Goal: Find specific page/section: Find specific page/section

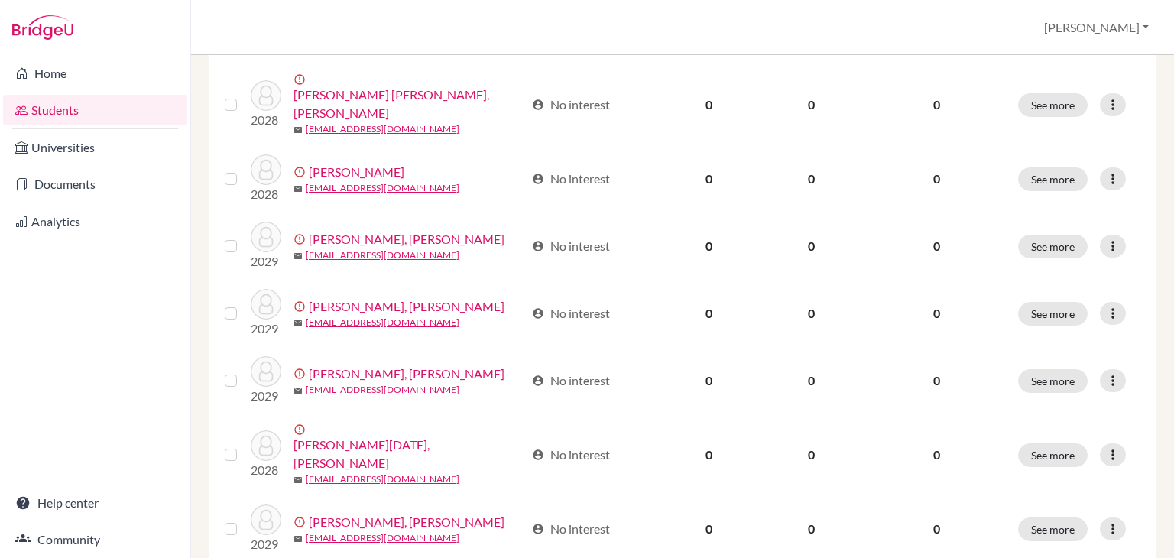
scroll to position [1239, 0]
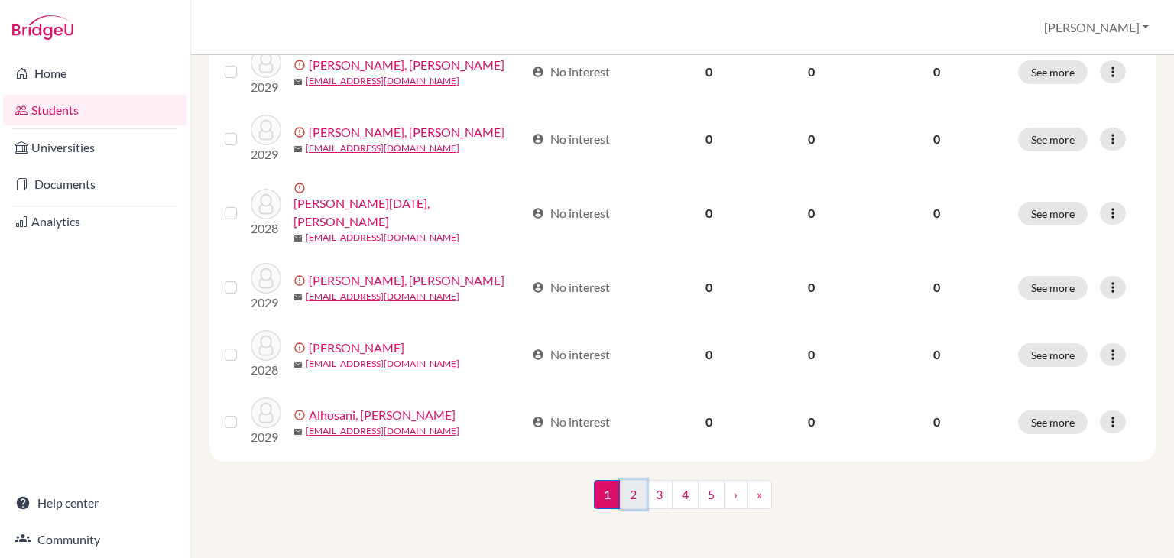
click at [625, 500] on link "2" at bounding box center [633, 494] width 27 height 29
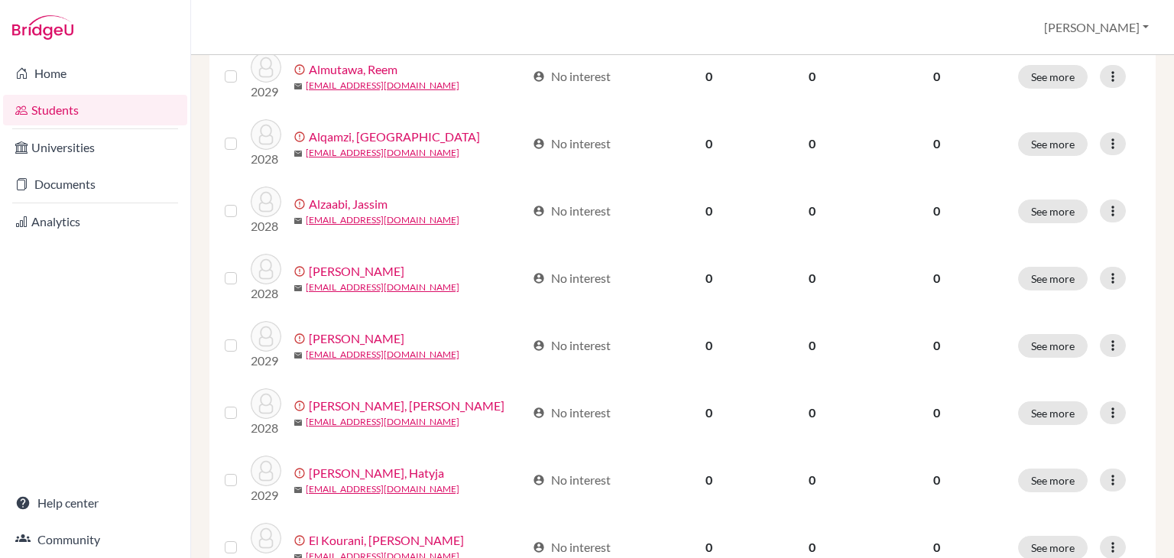
scroll to position [1156, 0]
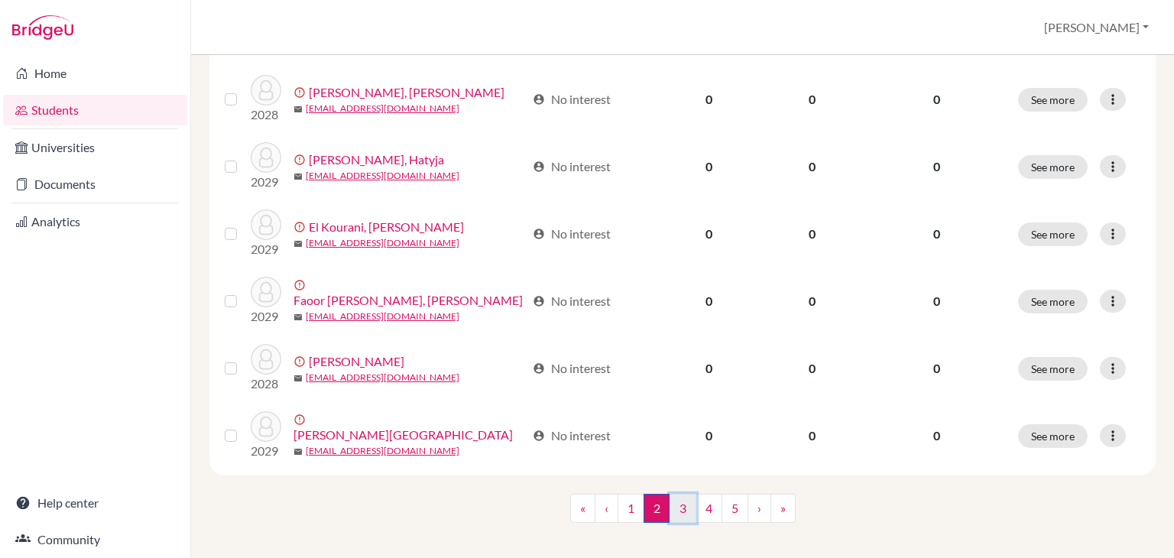
click at [681, 498] on link "3" at bounding box center [683, 508] width 27 height 29
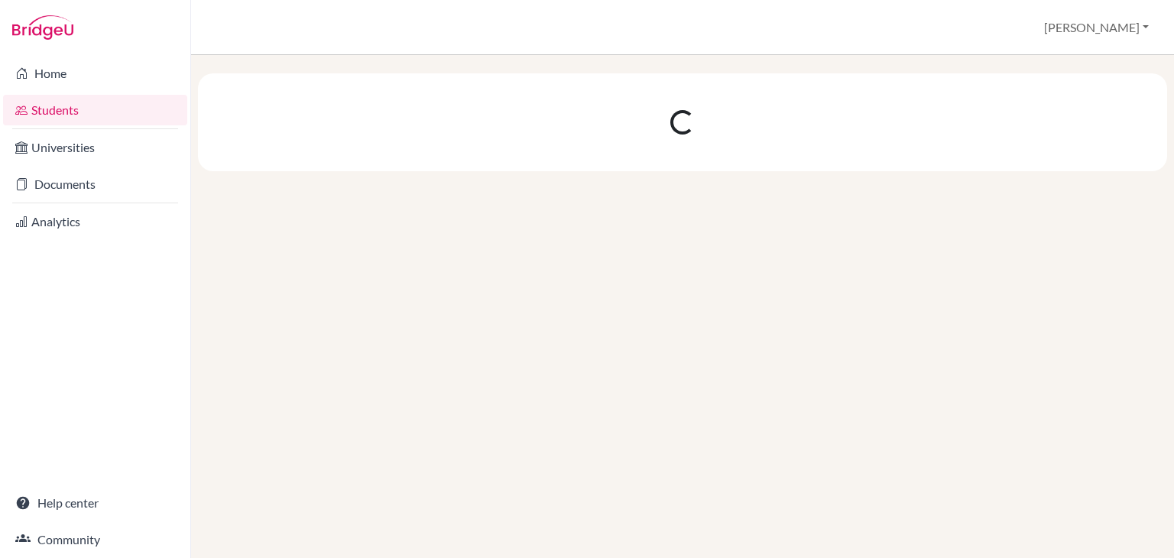
scroll to position [0, 0]
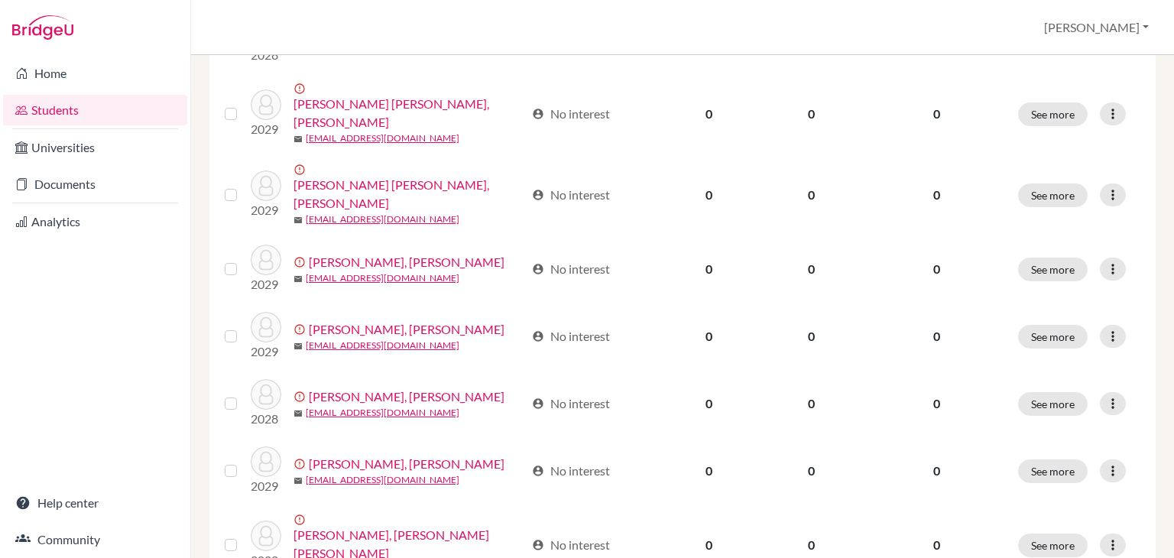
scroll to position [1224, 0]
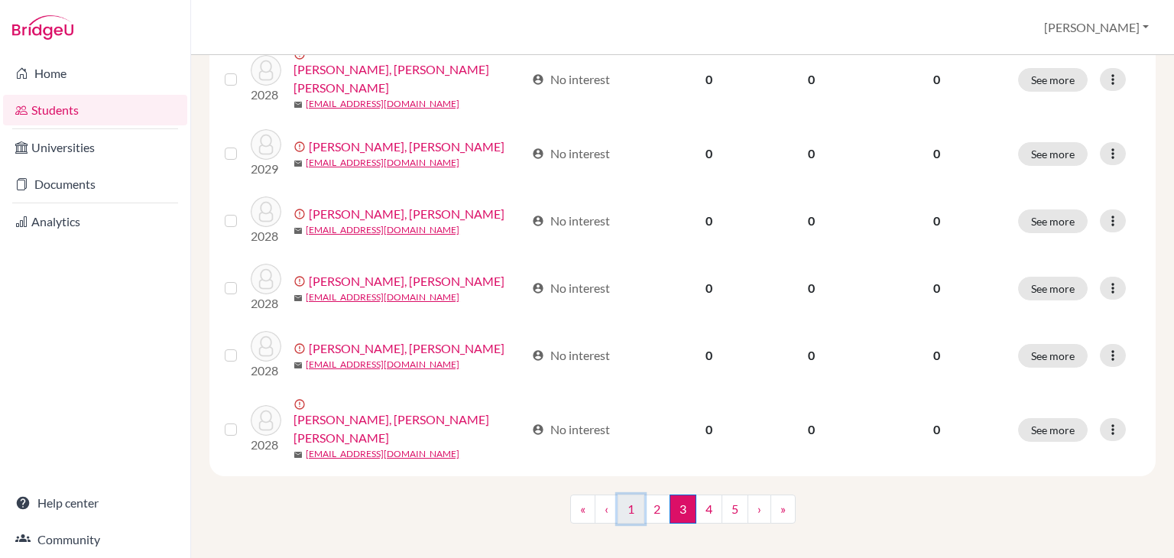
click at [633, 495] on link "1" at bounding box center [631, 509] width 27 height 29
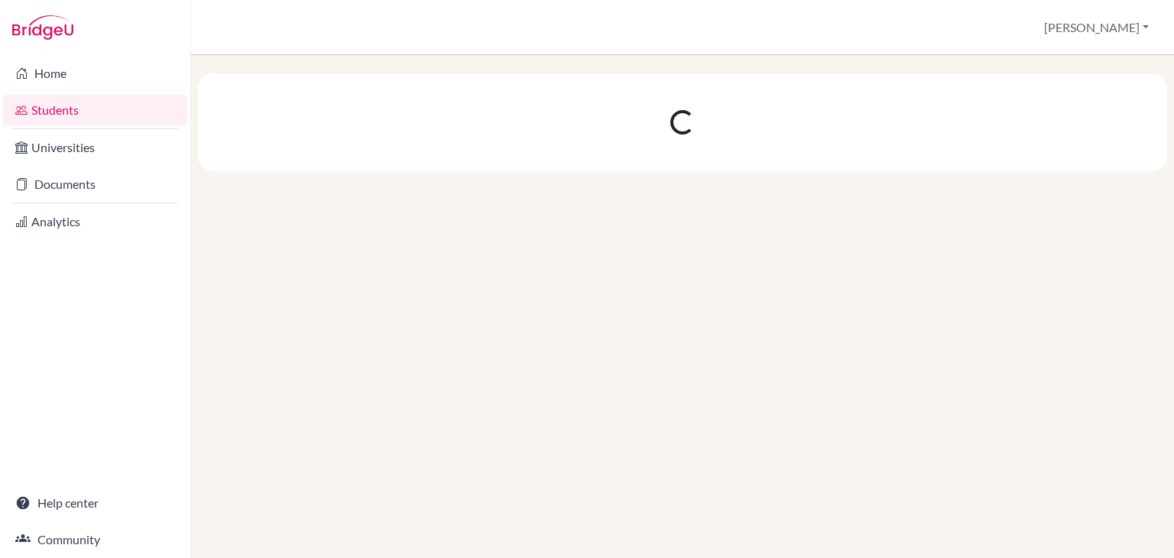
scroll to position [0, 0]
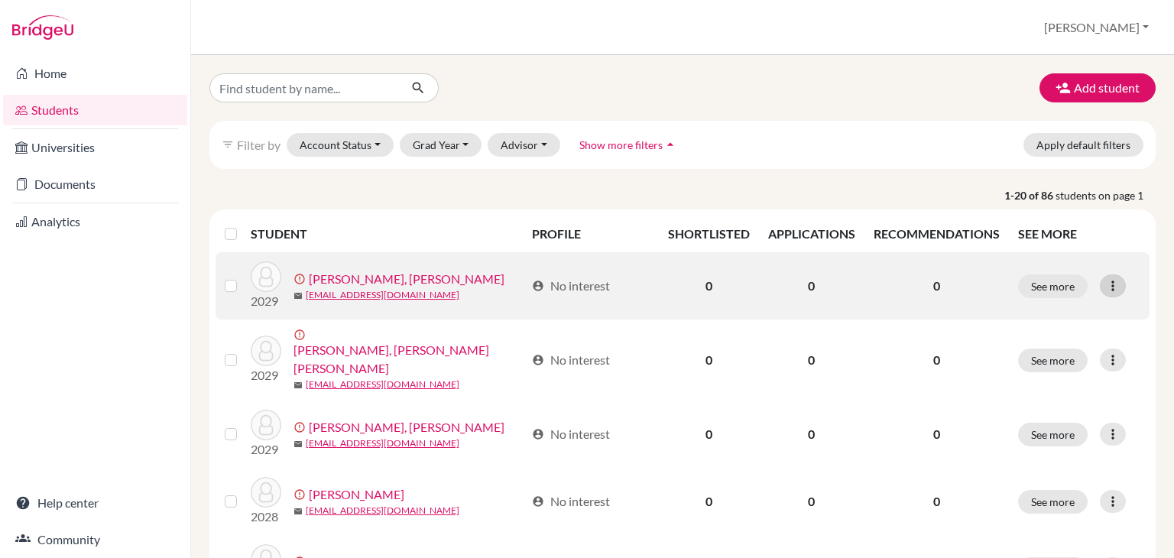
click at [1106, 287] on icon at bounding box center [1113, 285] width 15 height 15
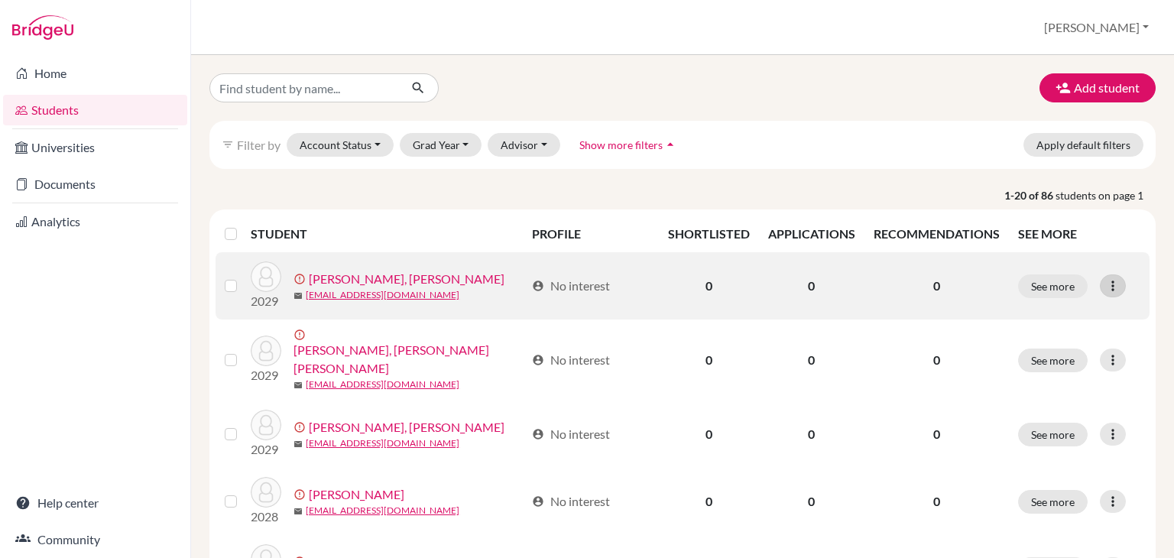
click at [1107, 291] on icon at bounding box center [1113, 285] width 15 height 15
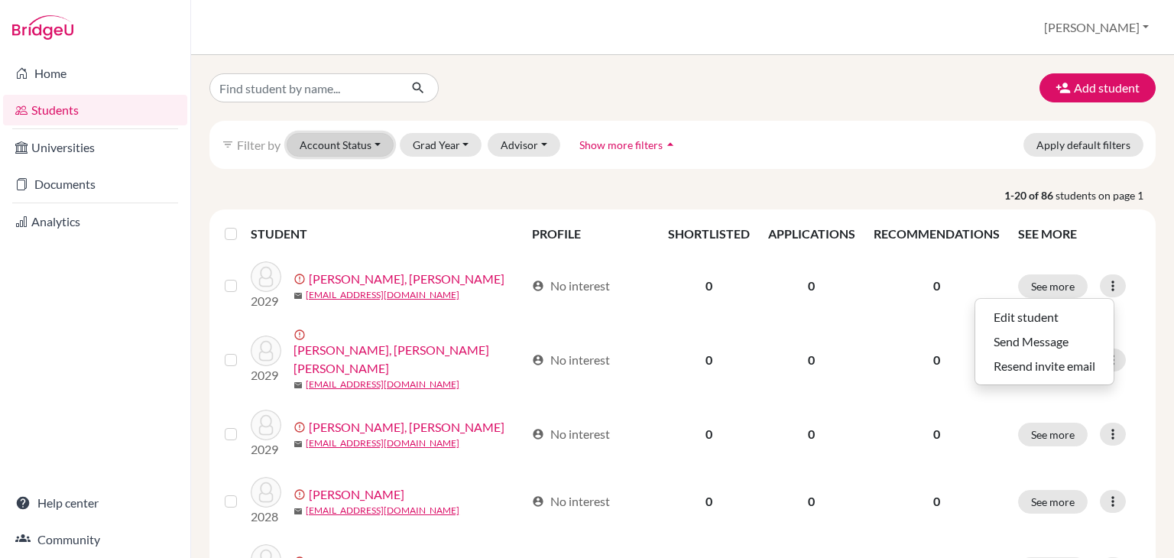
click at [314, 148] on button "Account Status" at bounding box center [340, 145] width 107 height 24
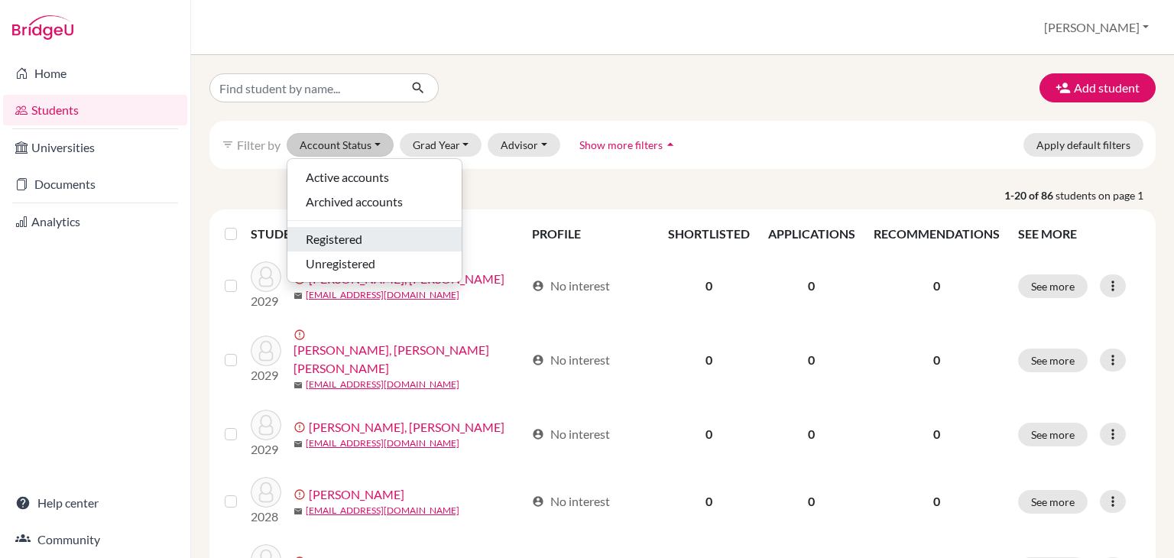
click at [318, 239] on span "Registered" at bounding box center [334, 239] width 57 height 18
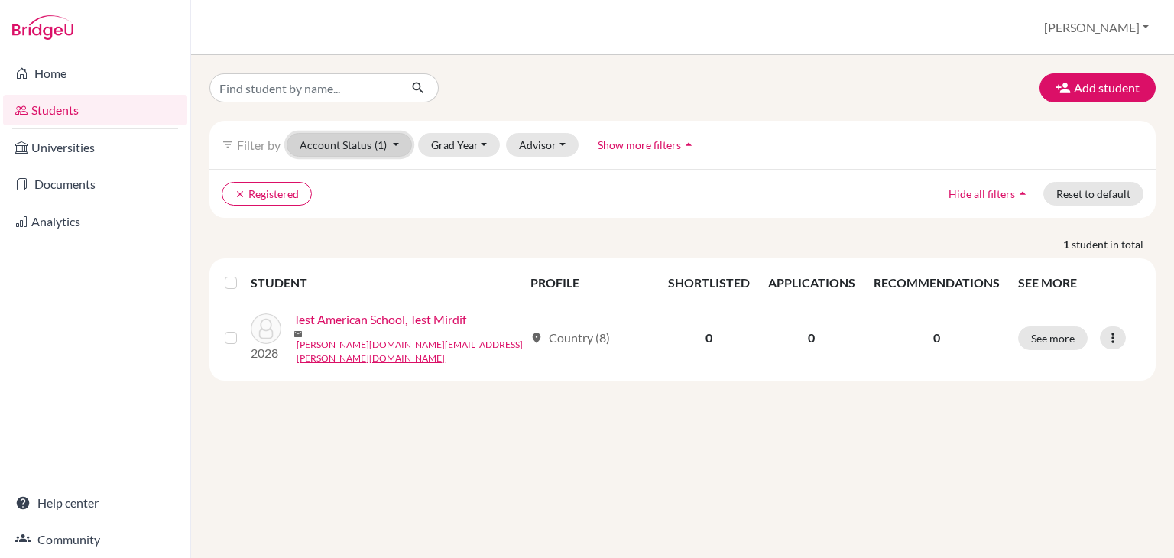
click at [366, 148] on button "Account Status (1)" at bounding box center [349, 145] width 125 height 24
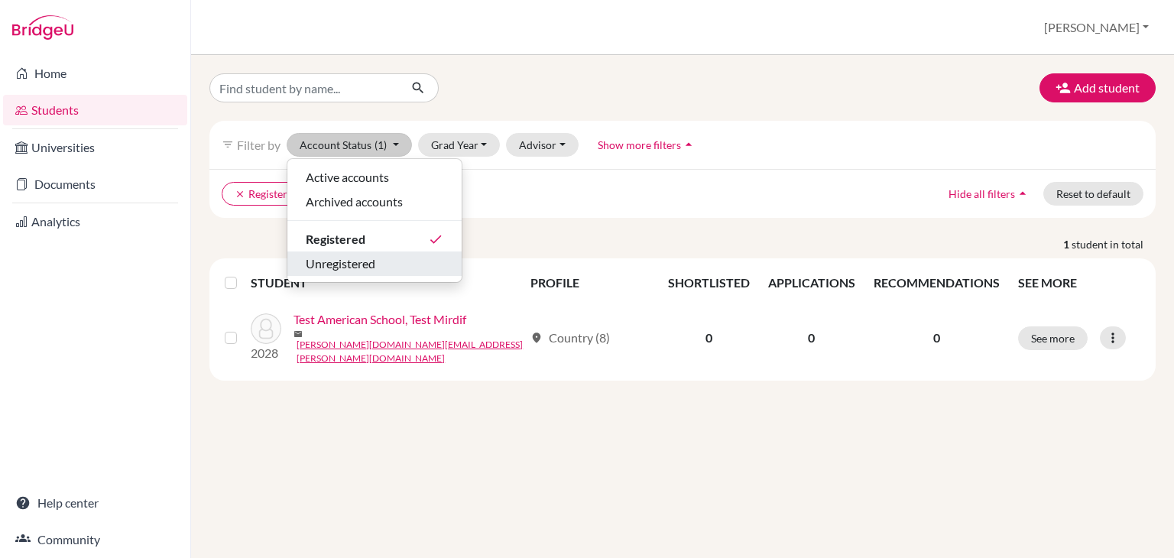
click at [337, 274] on button "Unregistered" at bounding box center [374, 264] width 174 height 24
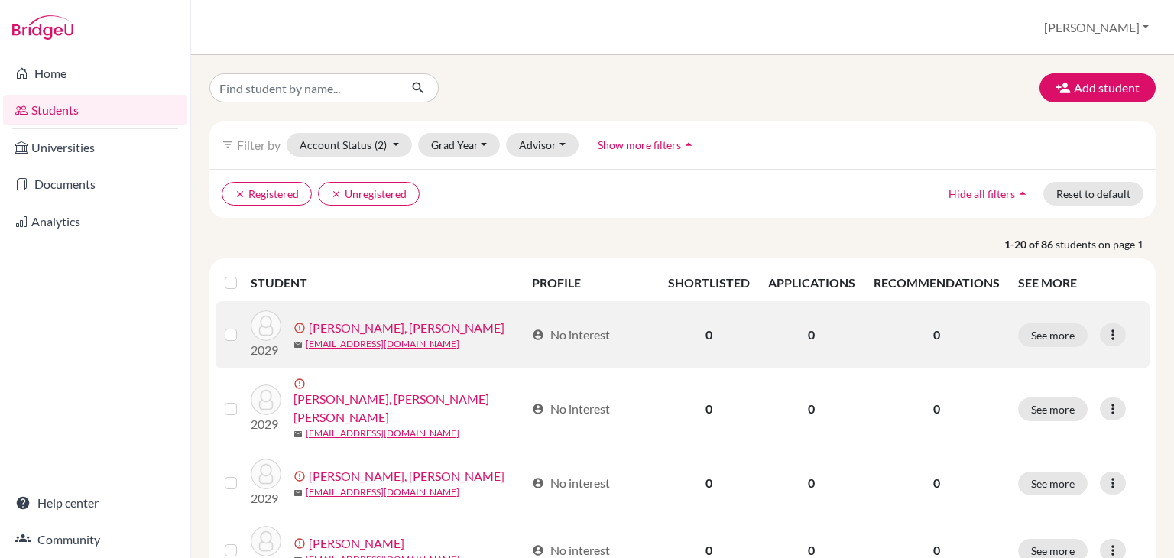
scroll to position [100, 0]
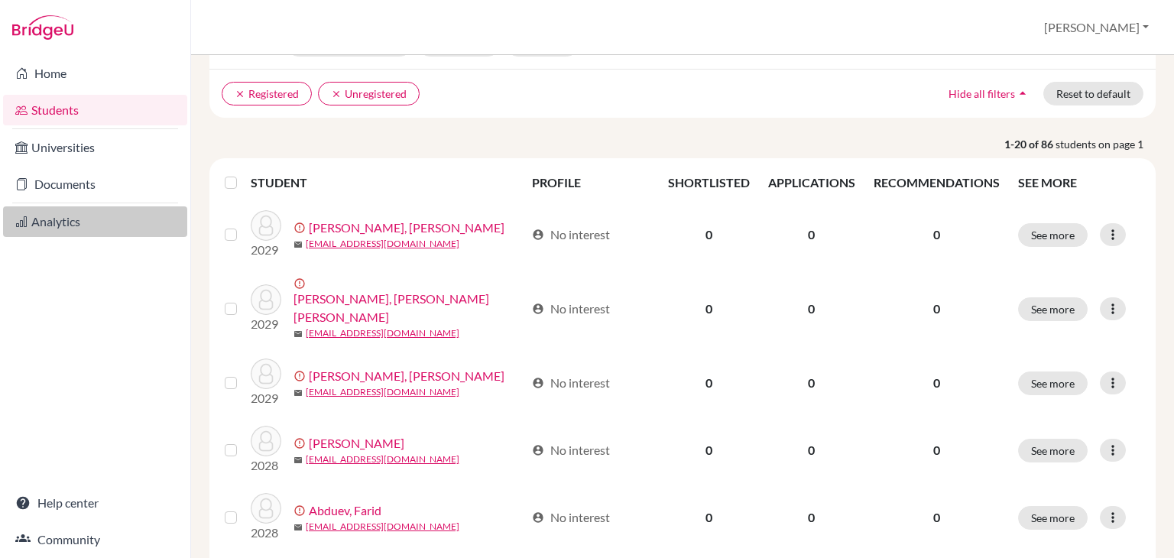
click at [73, 215] on link "Analytics" at bounding box center [95, 221] width 184 height 31
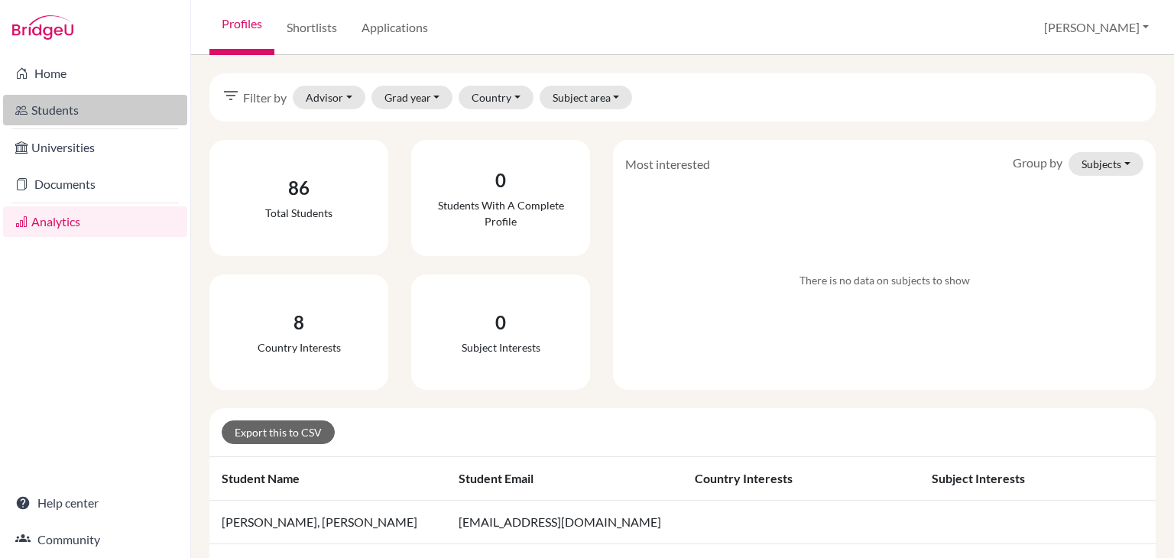
click at [63, 111] on link "Students" at bounding box center [95, 110] width 184 height 31
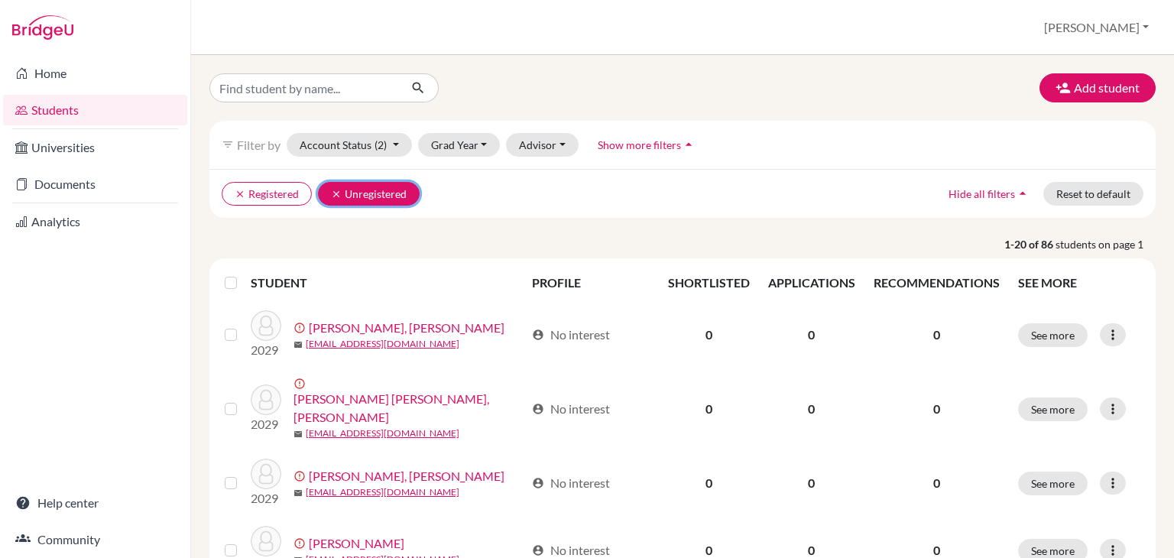
click at [333, 189] on icon "clear" at bounding box center [336, 194] width 11 height 11
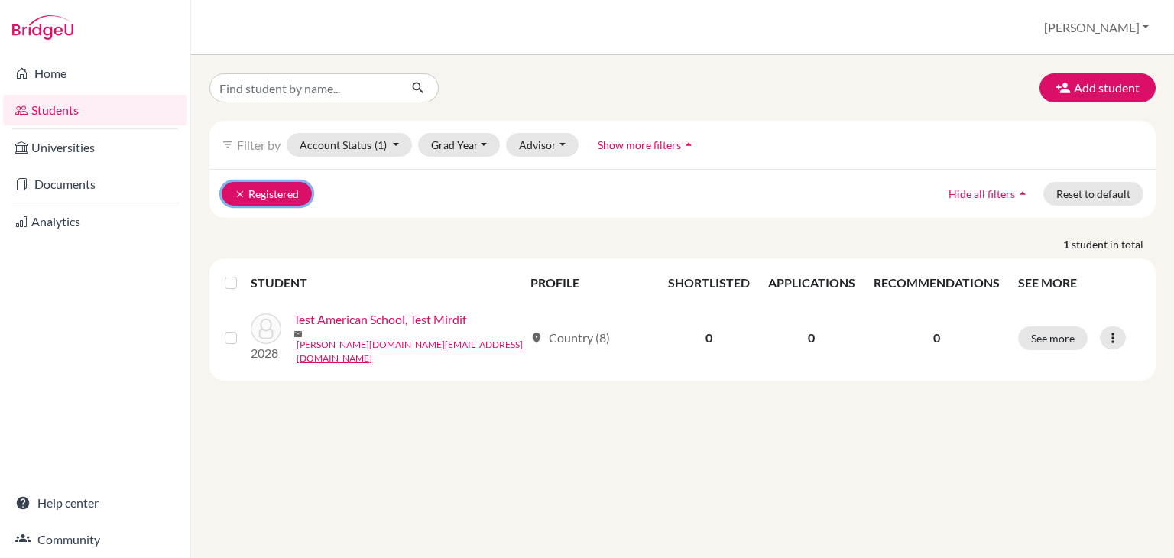
click at [235, 190] on icon "clear" at bounding box center [240, 194] width 11 height 11
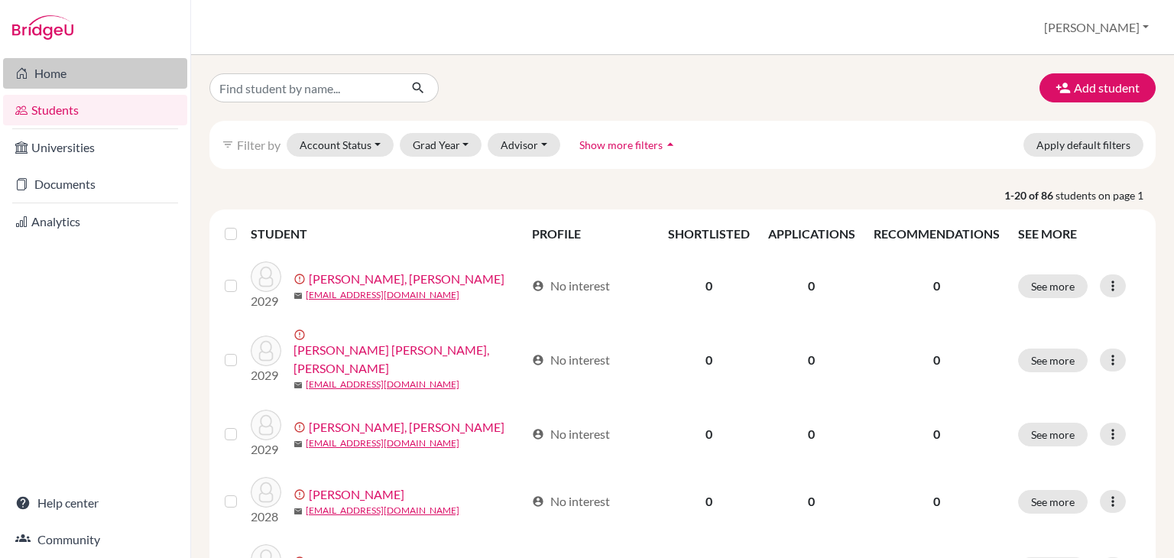
click at [33, 69] on link "Home" at bounding box center [95, 73] width 184 height 31
